Goal: Task Accomplishment & Management: Use online tool/utility

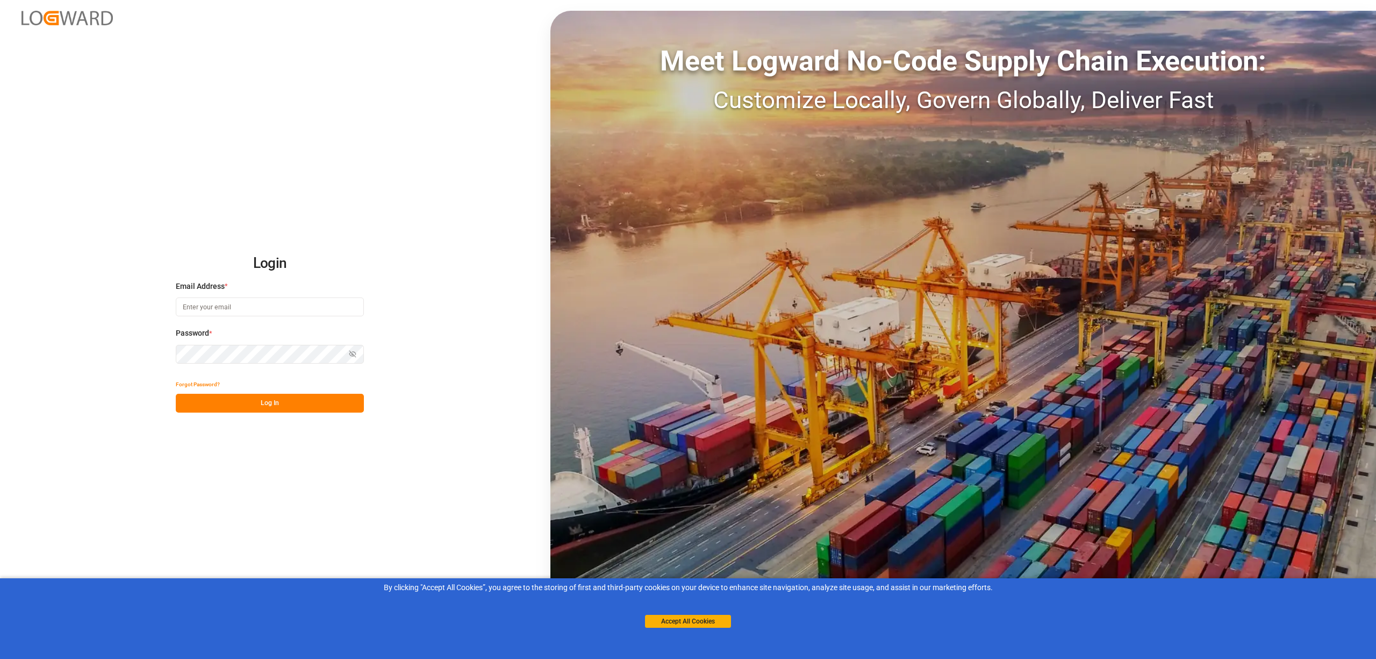
type input "[EMAIL_ADDRESS][PERSON_NAME][DOMAIN_NAME]"
click at [310, 409] on button "Log In" at bounding box center [270, 403] width 188 height 19
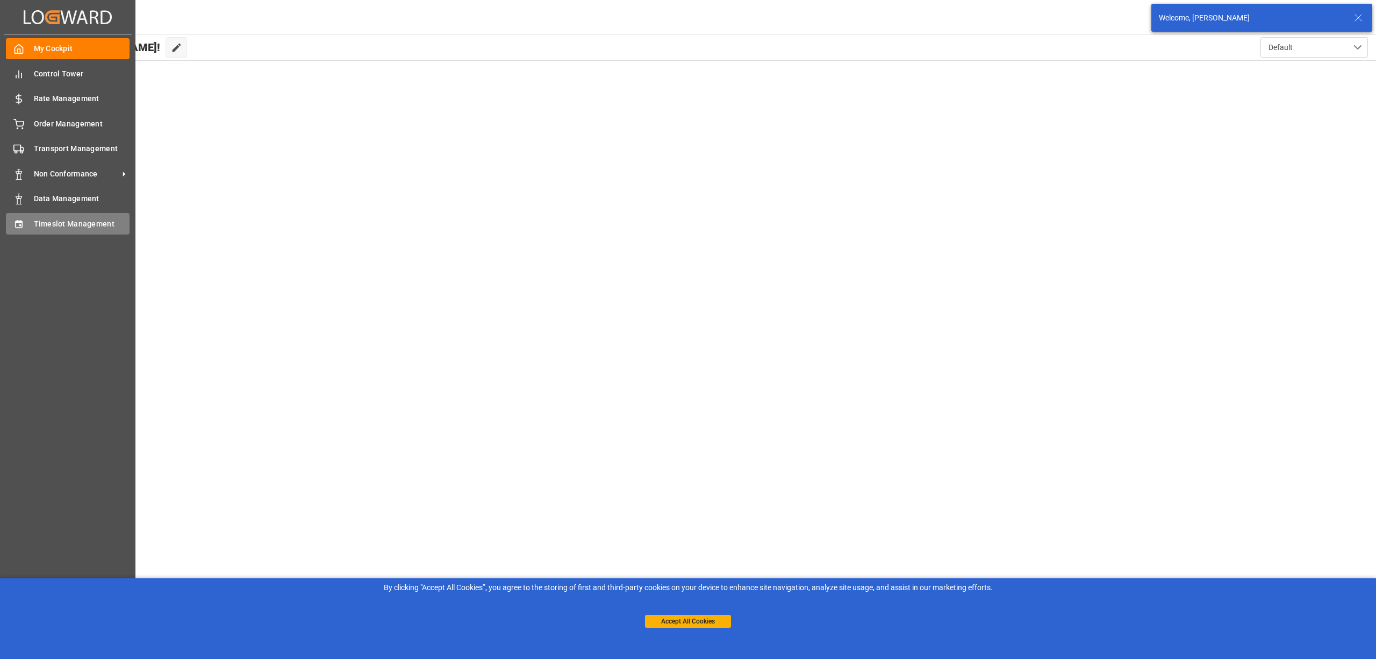
click at [31, 224] on div "Timeslot Management Timeslot Management" at bounding box center [68, 223] width 124 height 21
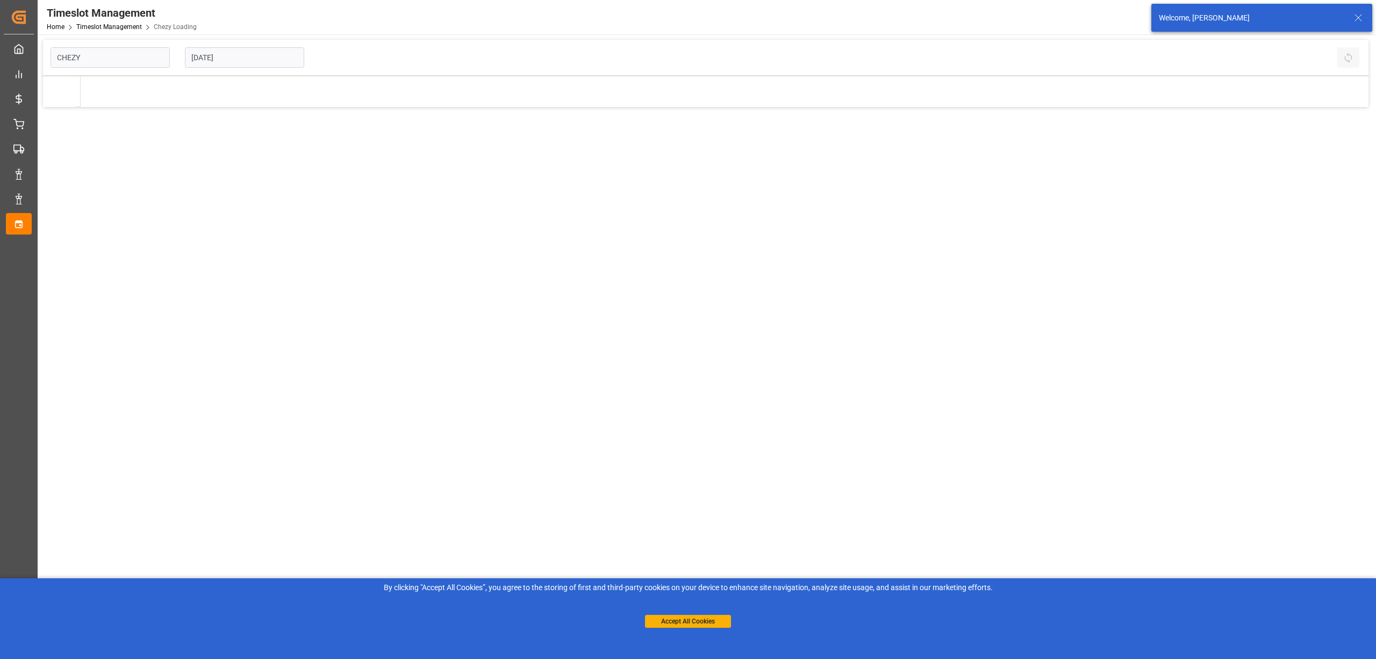
type input "Chezy Loading"
